Goal: Navigation & Orientation: Find specific page/section

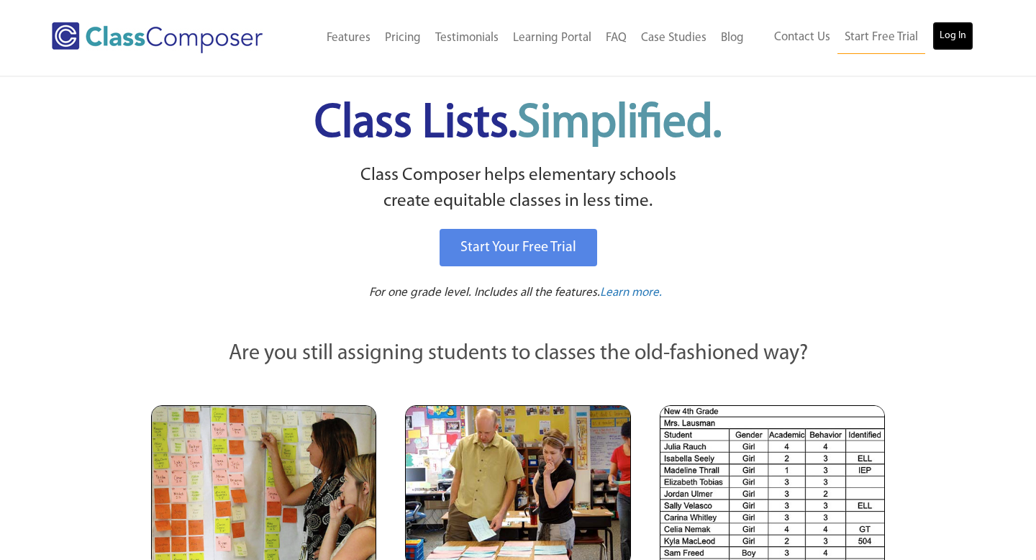
click at [948, 33] on link "Log In" at bounding box center [952, 36] width 41 height 29
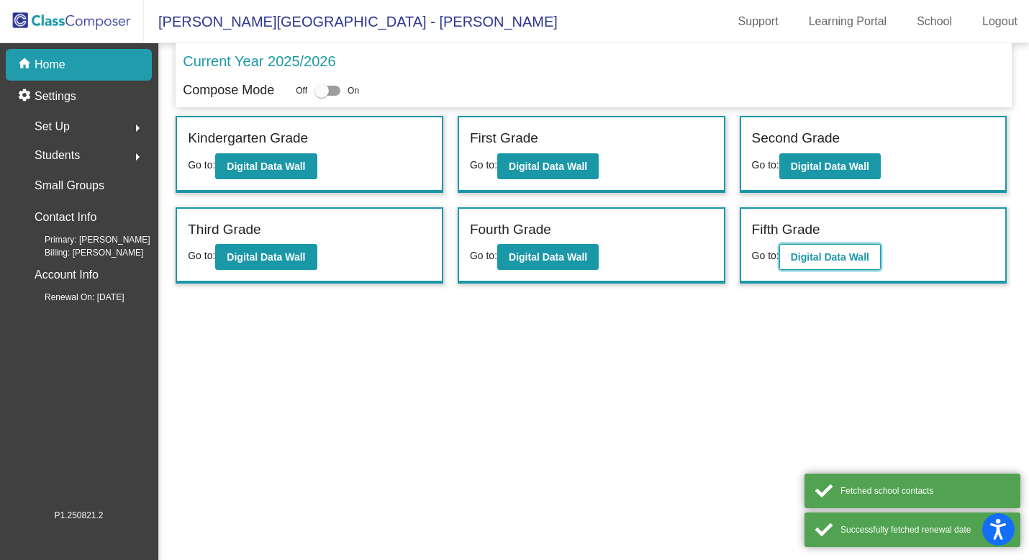
click at [835, 256] on b "Digital Data Wall" at bounding box center [830, 257] width 78 height 12
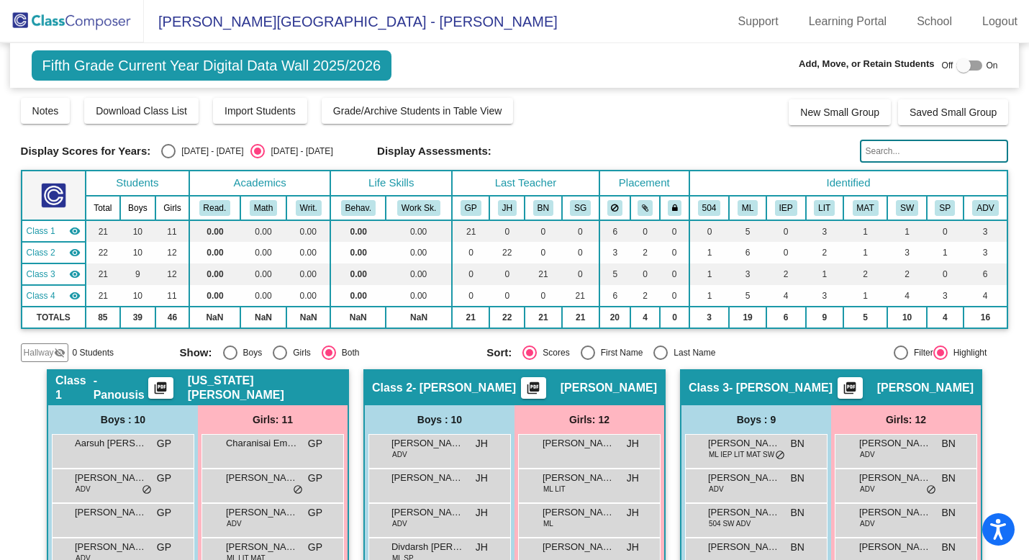
click at [83, 33] on img at bounding box center [72, 21] width 144 height 42
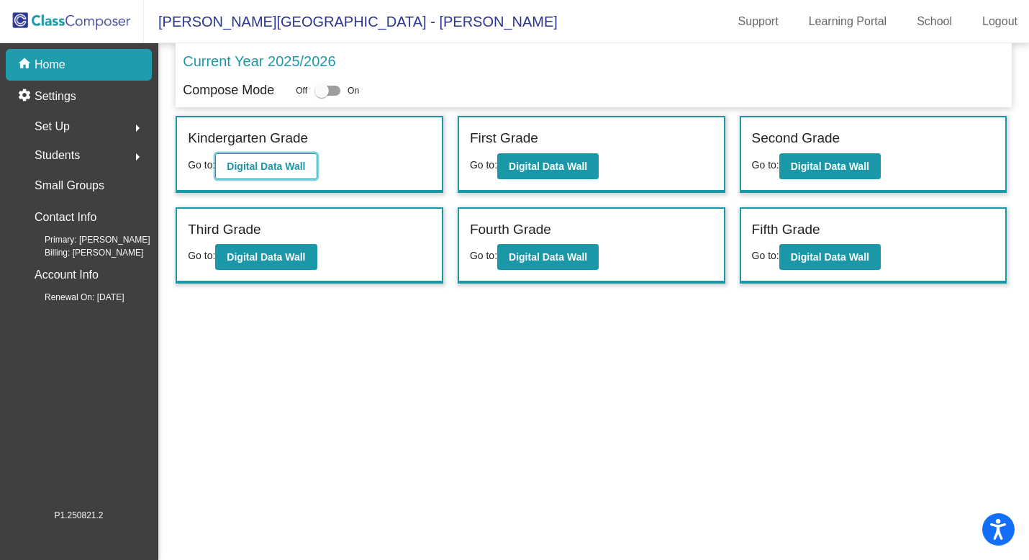
click at [276, 163] on b "Digital Data Wall" at bounding box center [266, 166] width 78 height 12
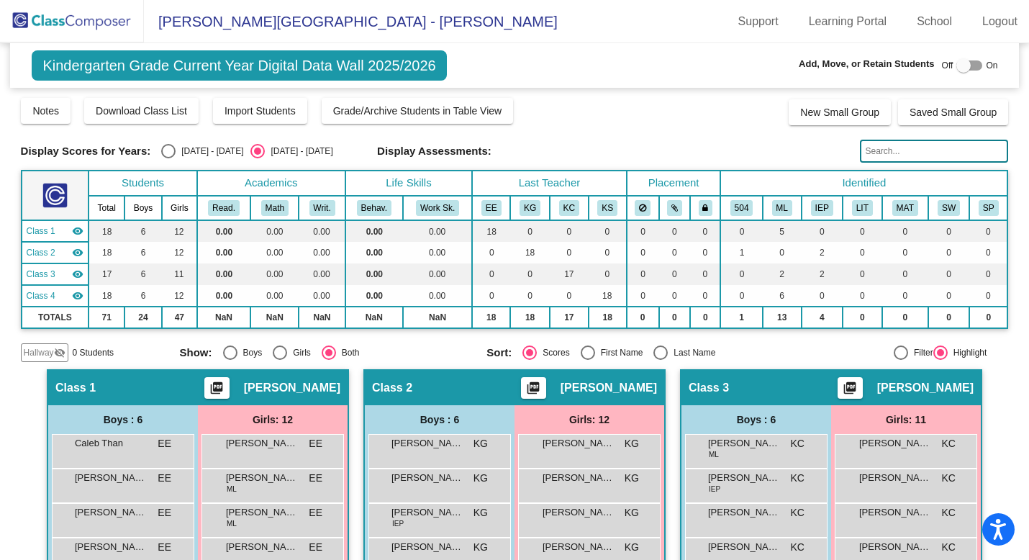
click at [109, 30] on img at bounding box center [72, 21] width 144 height 42
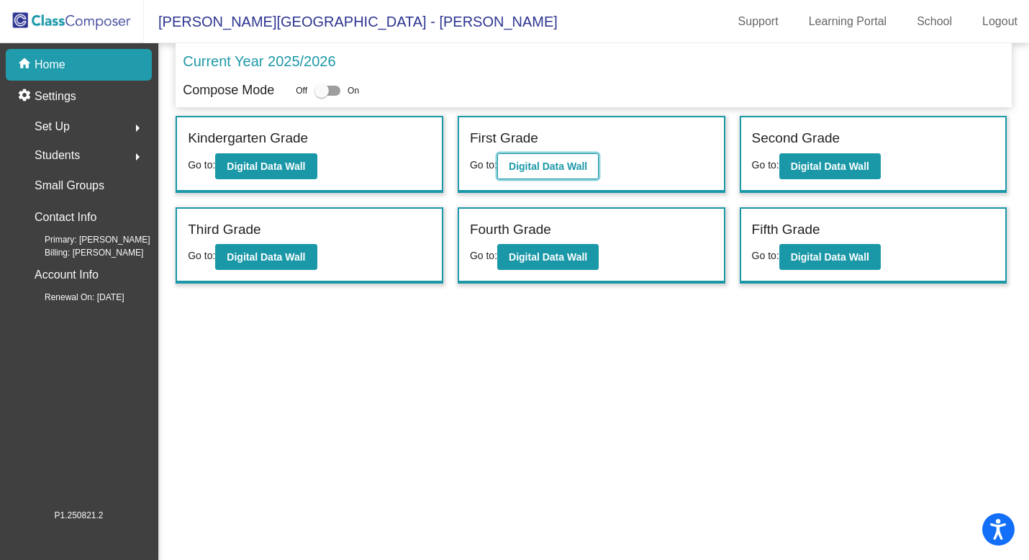
click at [519, 168] on b "Digital Data Wall" at bounding box center [548, 166] width 78 height 12
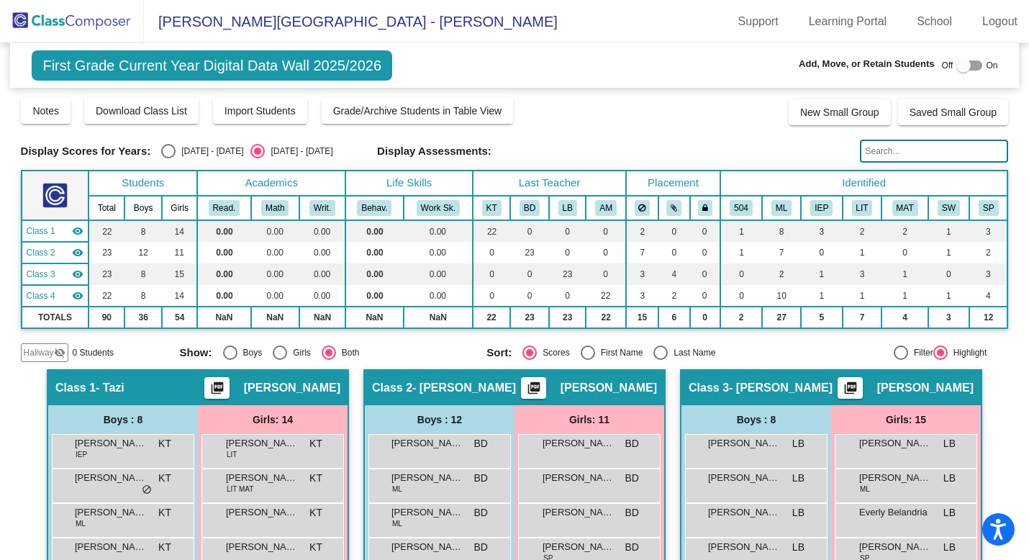
click at [85, 24] on img at bounding box center [72, 21] width 144 height 42
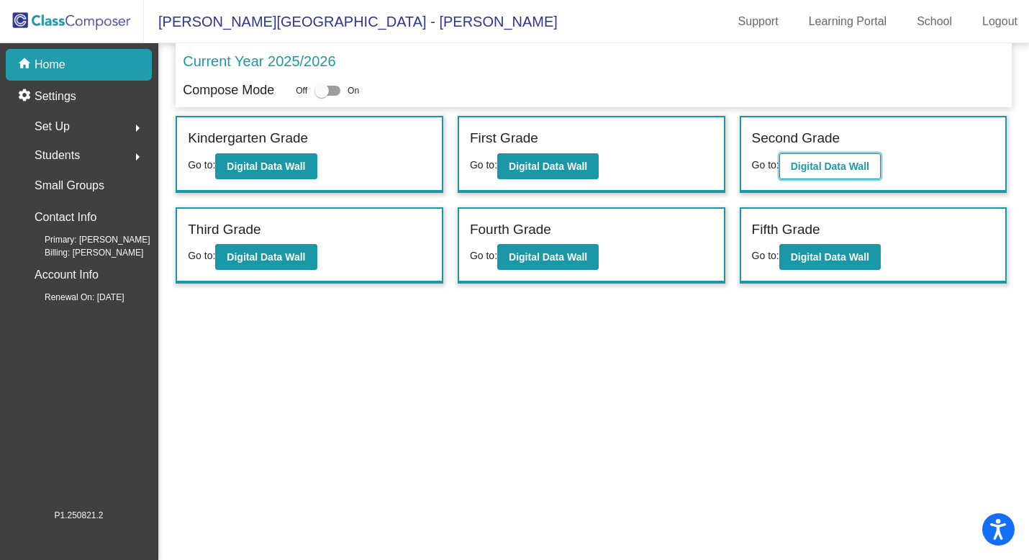
click at [802, 168] on b "Digital Data Wall" at bounding box center [830, 166] width 78 height 12
